Goal: Find contact information: Find contact information

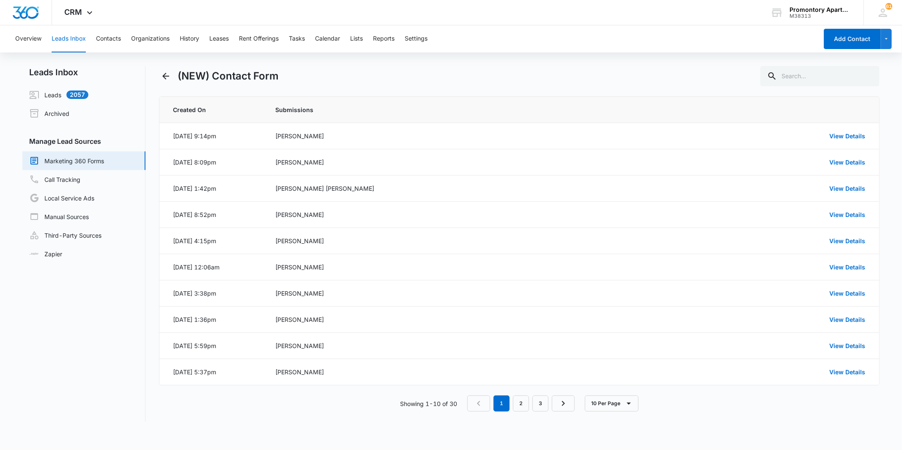
click at [92, 38] on div "Overview Leads Inbox Contacts Organizations History Leases Rent Offerings Tasks…" at bounding box center [414, 38] width 808 height 27
click at [94, 38] on div "Overview Leads Inbox Contacts Organizations History Leases Rent Offerings Tasks…" at bounding box center [414, 38] width 808 height 27
click at [96, 36] on button "Contacts" at bounding box center [108, 38] width 25 height 27
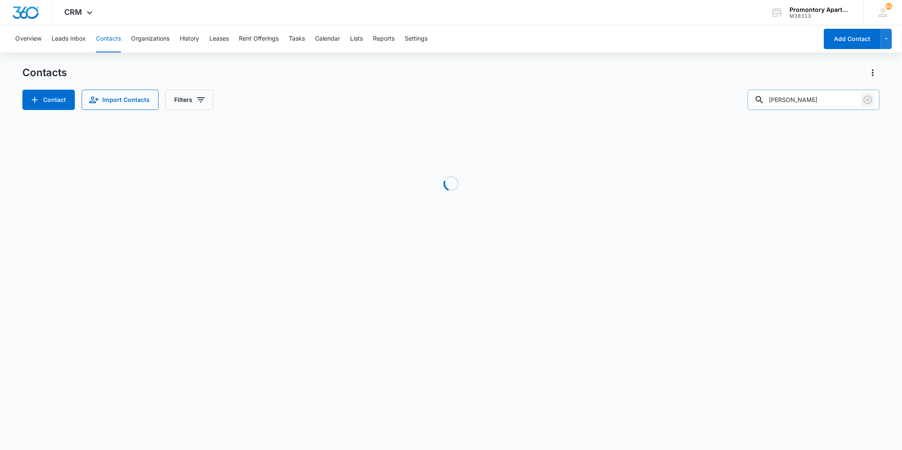
click at [868, 96] on icon "Clear" at bounding box center [868, 100] width 10 height 10
click at [625, 86] on div "Contacts Contact Import Contacts Filters" at bounding box center [450, 88] width 857 height 44
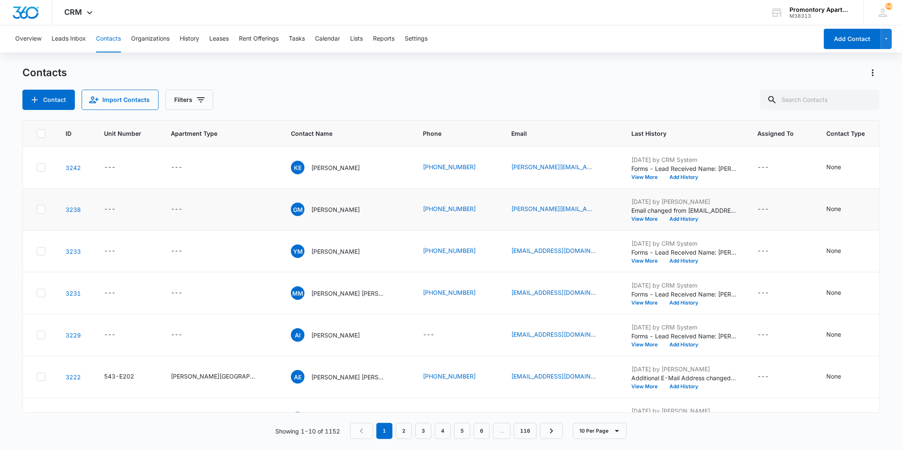
drag, startPoint x: 403, startPoint y: 209, endPoint x: 358, endPoint y: 214, distance: 45.2
click at [413, 227] on td "[PHONE_NUMBER]" at bounding box center [457, 210] width 88 height 42
drag, startPoint x: 360, startPoint y: 209, endPoint x: 419, endPoint y: 211, distance: 58.8
click at [419, 211] on td "[PHONE_NUMBER]" at bounding box center [457, 210] width 88 height 42
drag, startPoint x: 419, startPoint y: 211, endPoint x: 413, endPoint y: 208, distance: 6.1
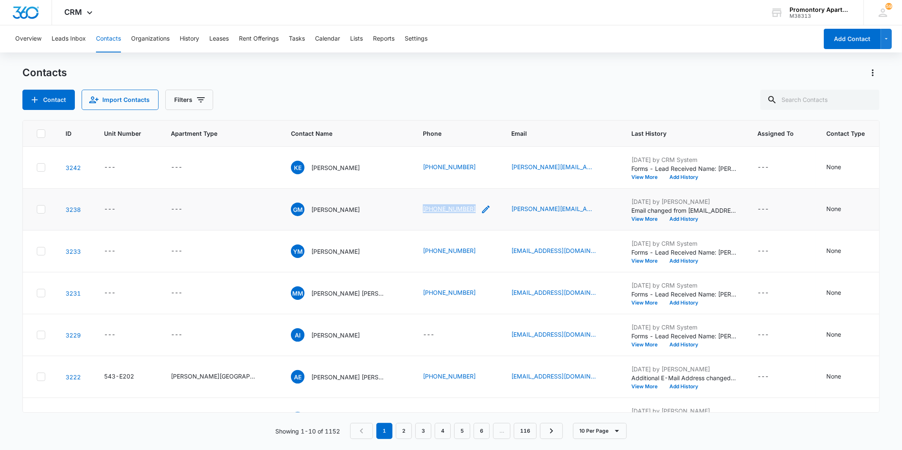
copy link "[PHONE_NUMBER]"
